Goal: Complete application form

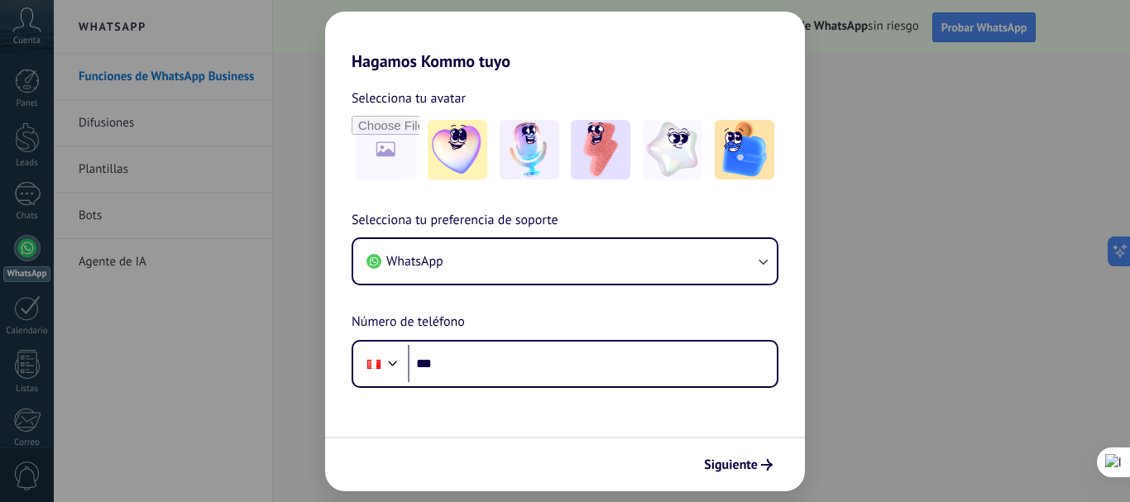
click at [598, 7] on div "Hagamos Kommo tuyo Selecciona tu avatar Selecciona tu preferencia de soporte Wh…" at bounding box center [565, 251] width 1130 height 502
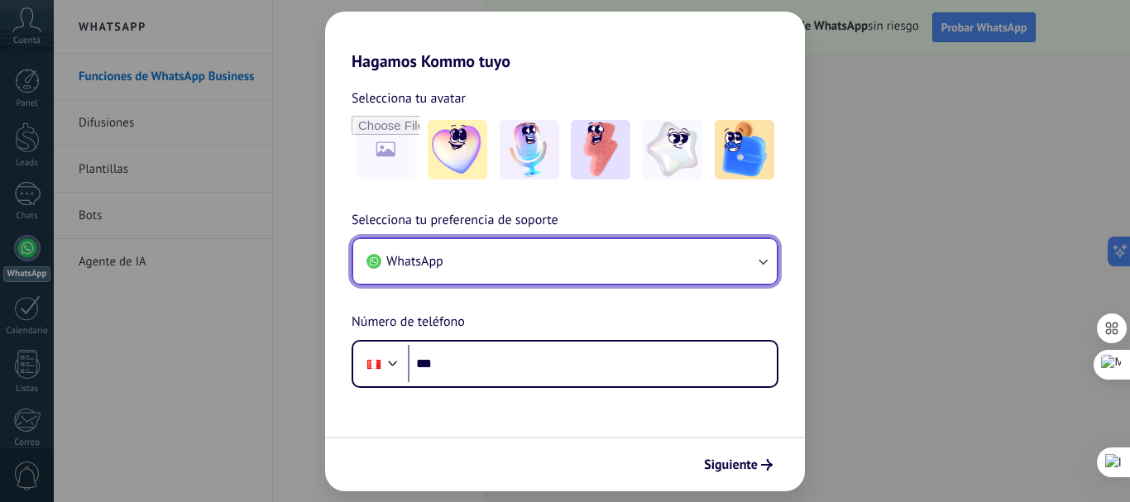
click at [605, 261] on button "WhatsApp" at bounding box center [564, 261] width 423 height 45
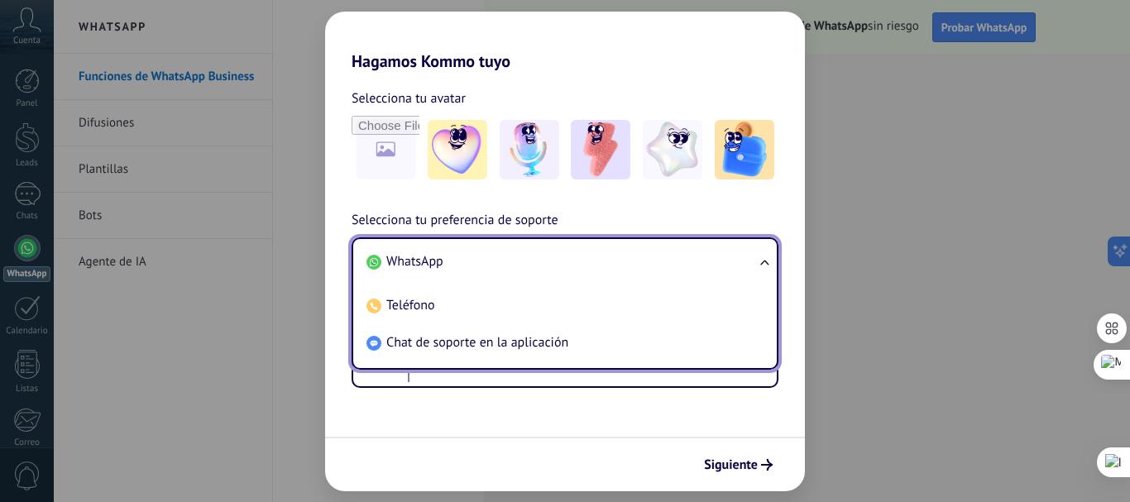
click at [605, 261] on li "WhatsApp" at bounding box center [562, 261] width 404 height 37
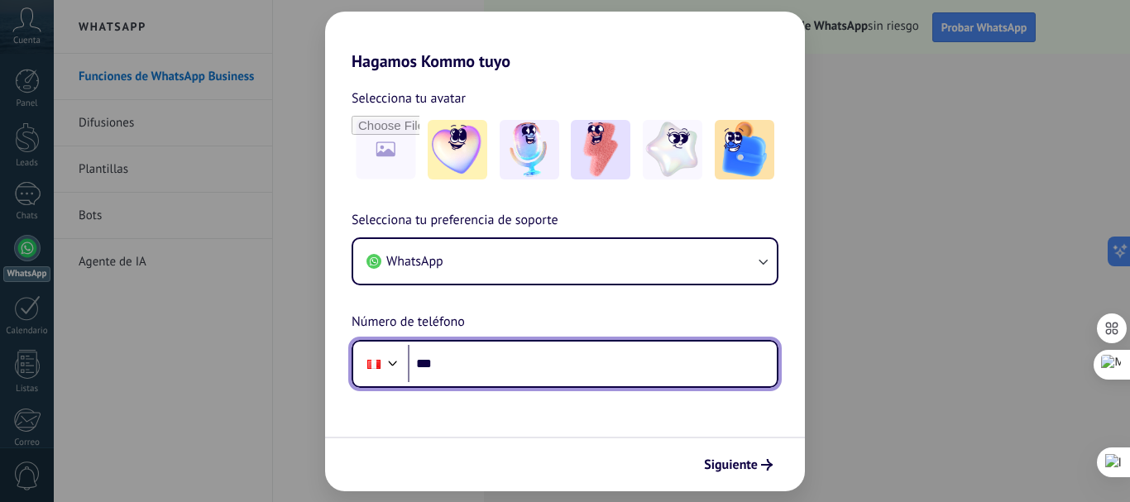
click at [562, 356] on input "***" at bounding box center [592, 364] width 369 height 38
type input "**********"
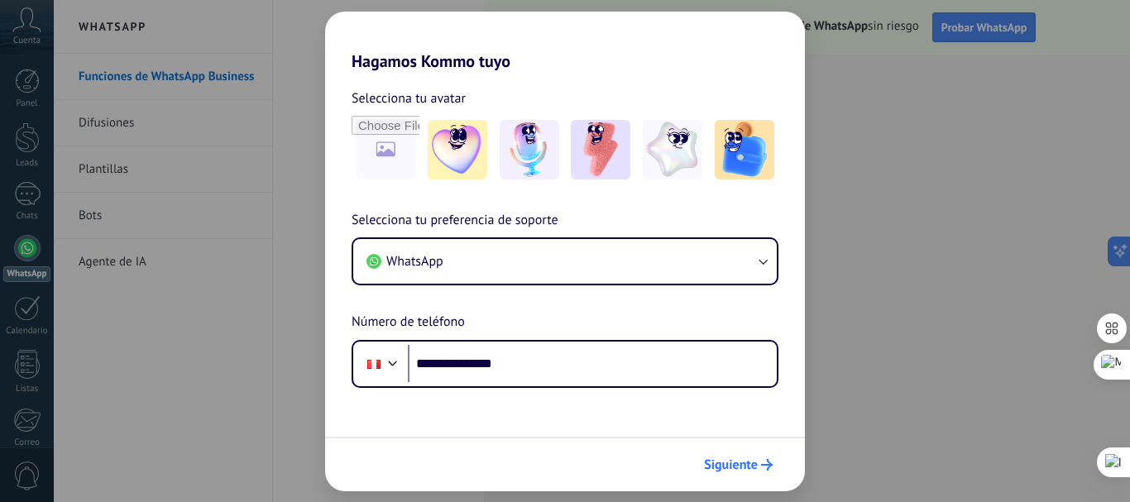
click at [746, 461] on span "Siguiente" at bounding box center [731, 465] width 54 height 12
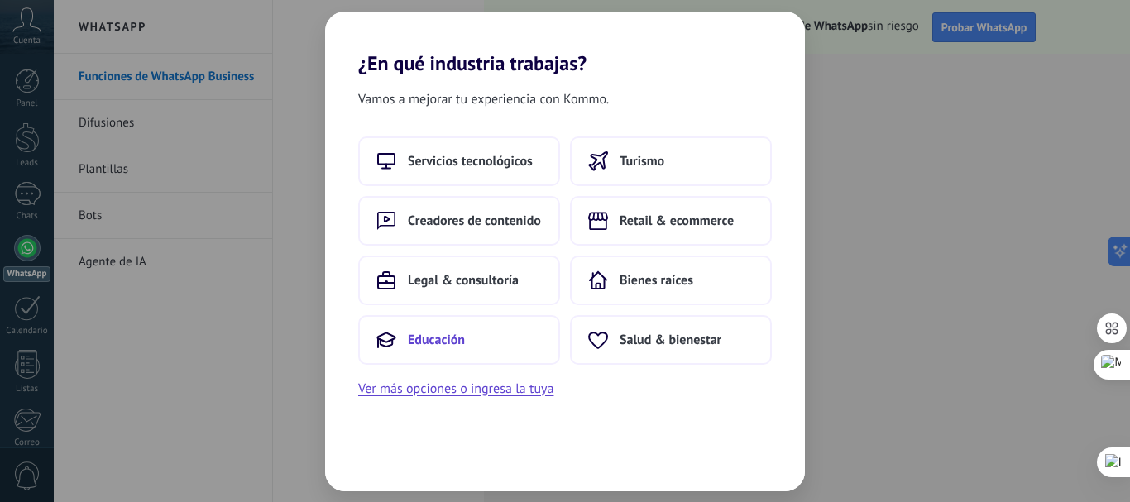
click at [495, 347] on button "Educación" at bounding box center [459, 340] width 202 height 50
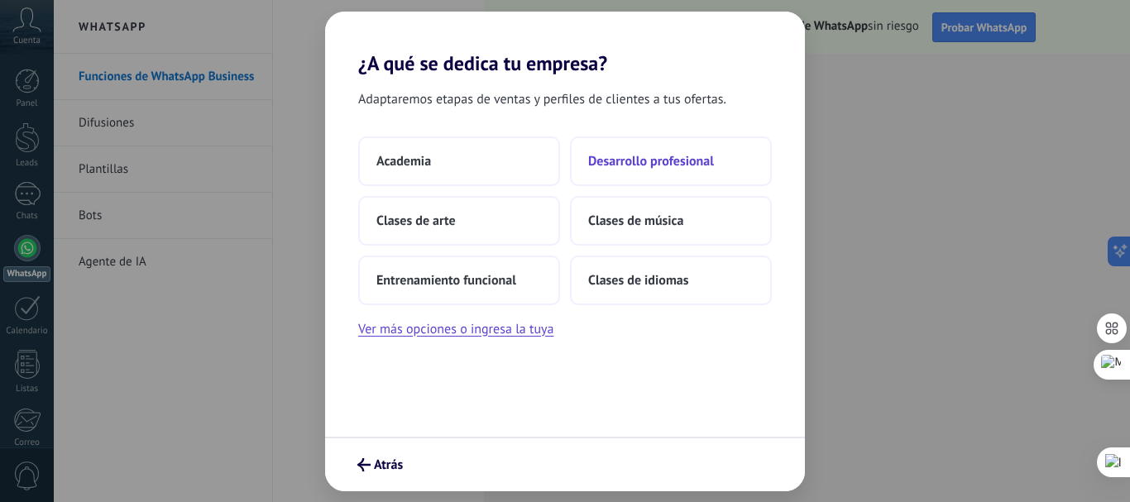
click at [636, 154] on span "Desarrollo profesional" at bounding box center [651, 161] width 126 height 17
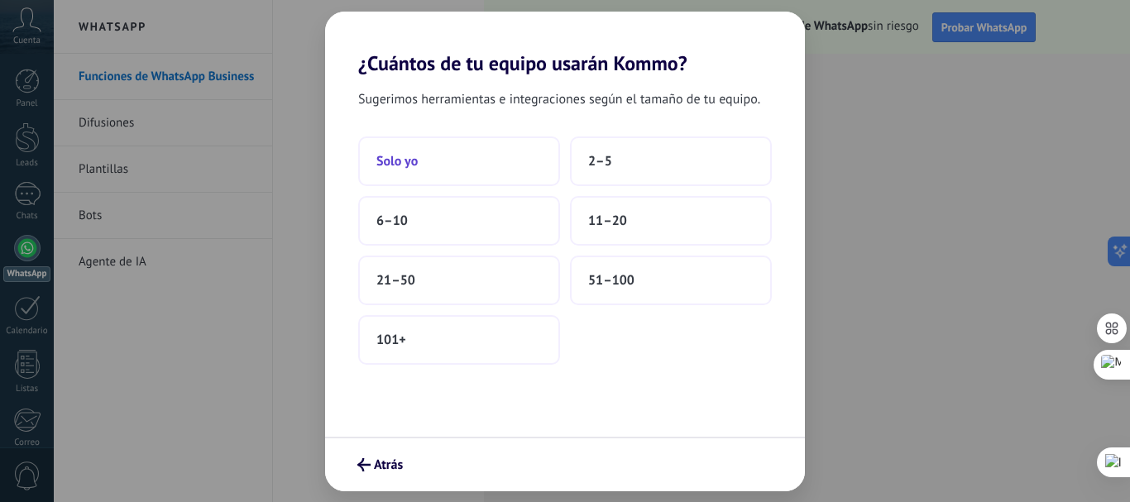
click at [440, 167] on button "Solo yo" at bounding box center [459, 161] width 202 height 50
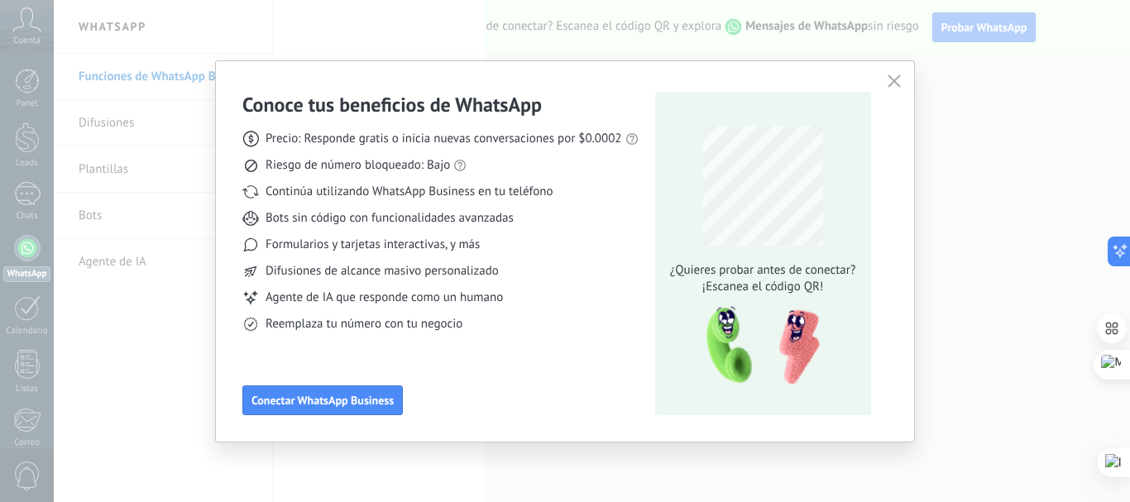
click at [896, 76] on icon "button" at bounding box center [893, 80] width 13 height 13
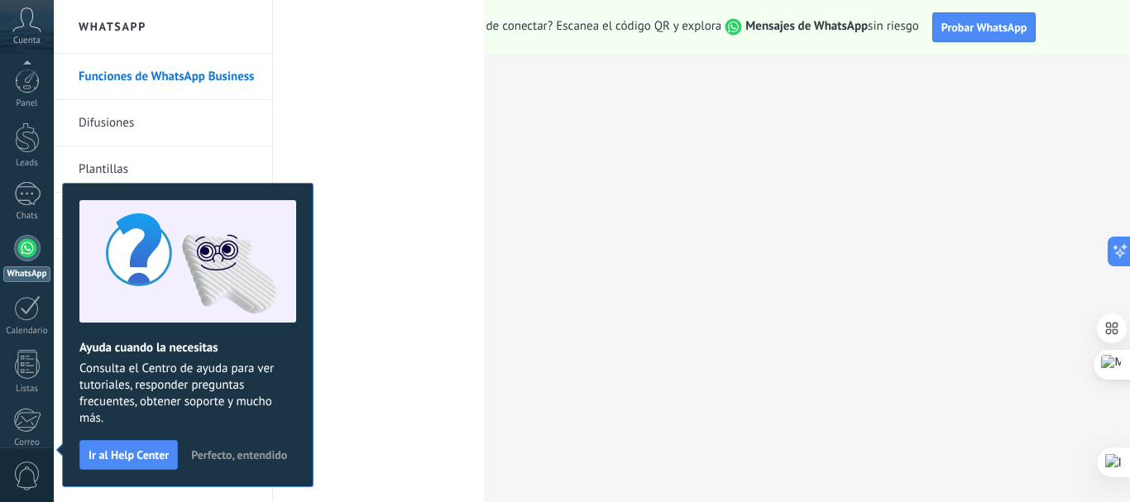
scroll to position [186, 0]
